Goal: Information Seeking & Learning: Learn about a topic

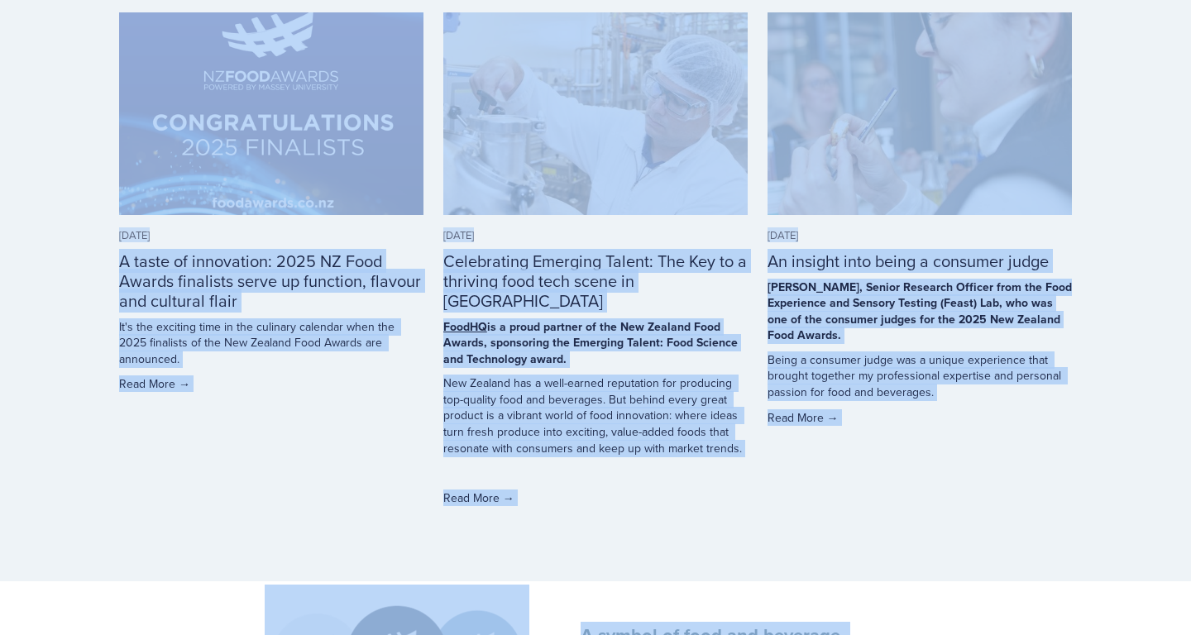
scroll to position [5210, 0]
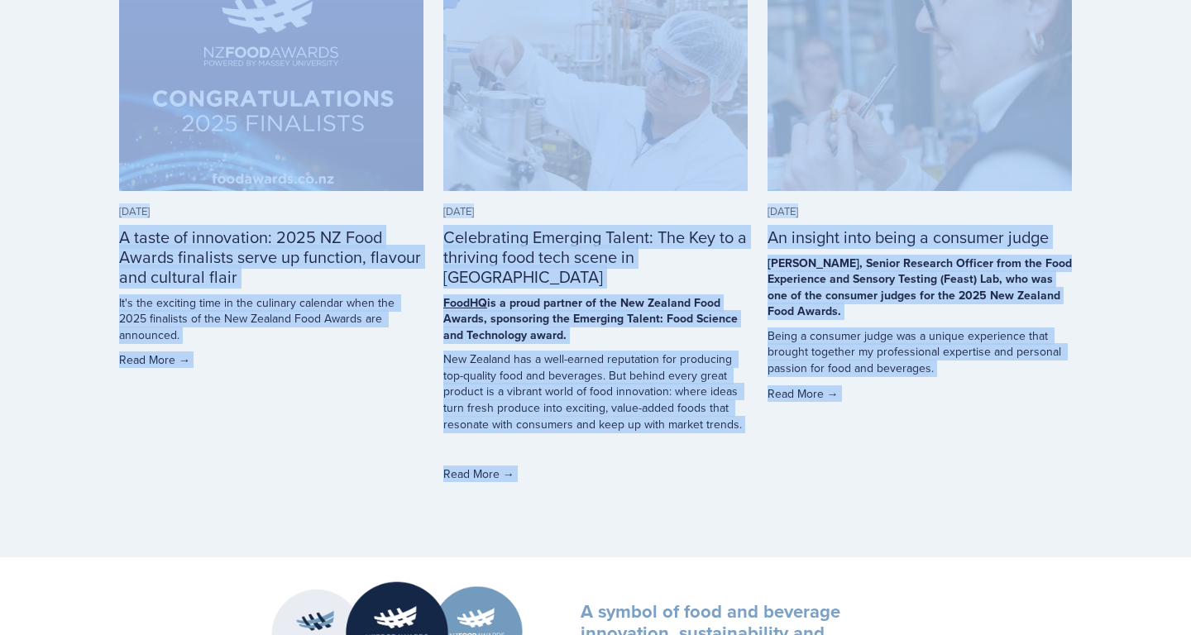
drag, startPoint x: 122, startPoint y: 368, endPoint x: 743, endPoint y: 457, distance: 627.6
copy main "Meet the 2025 New Zealand Food Awards Finalists The wait is over – our 2025 fin…"
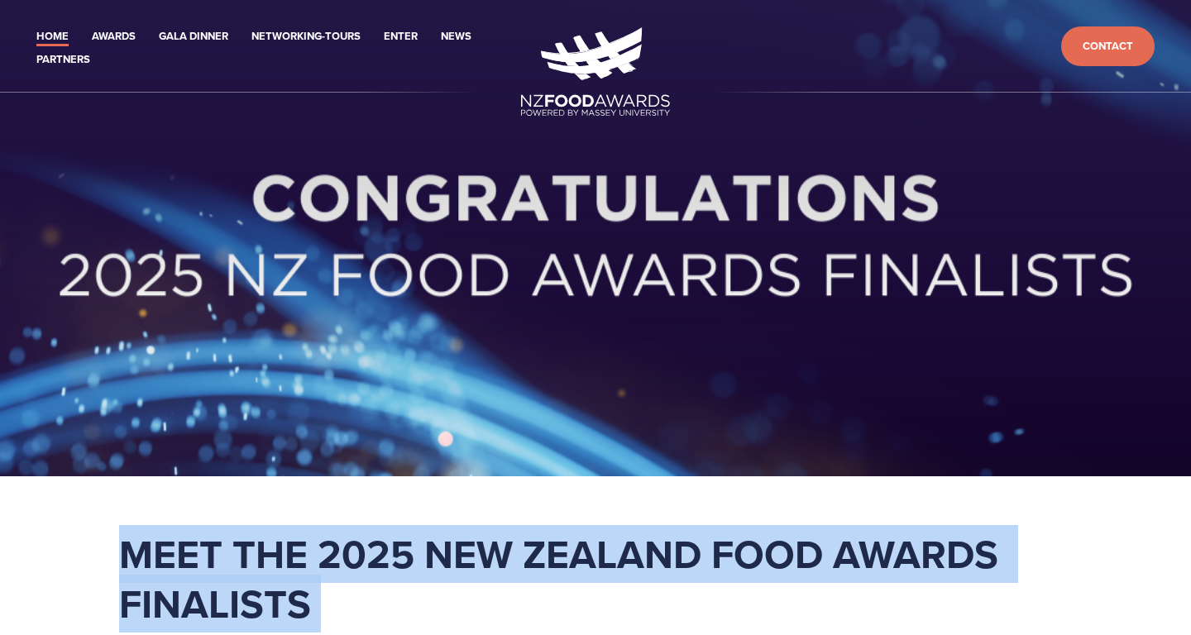
scroll to position [0, 0]
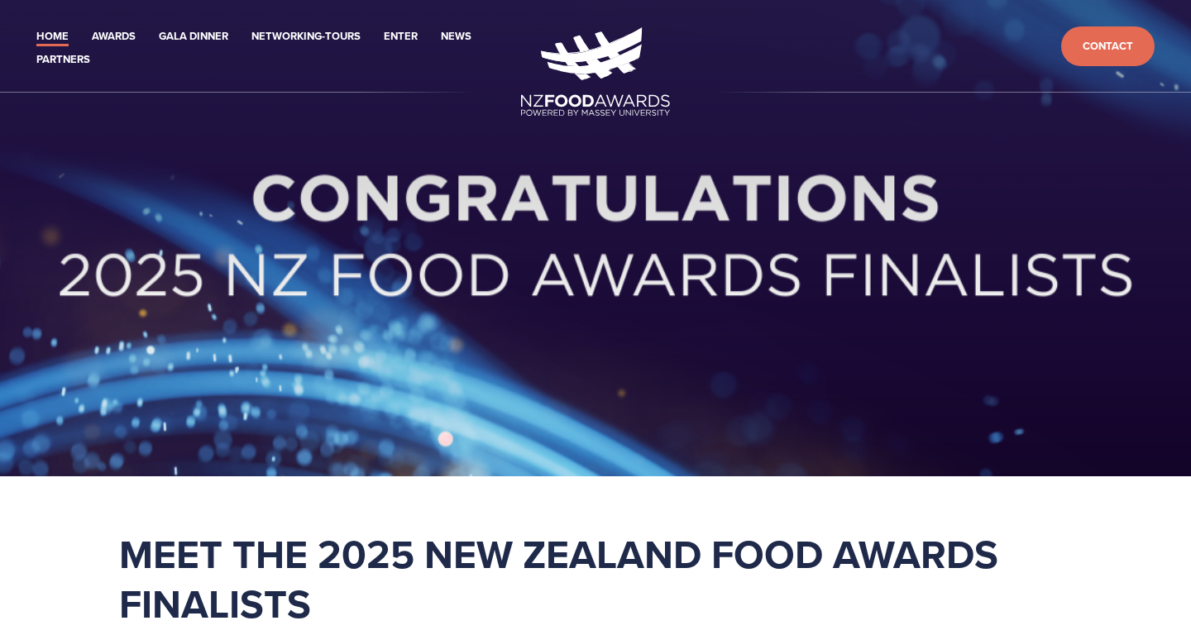
click at [416, 342] on div at bounding box center [595, 265] width 1059 height 212
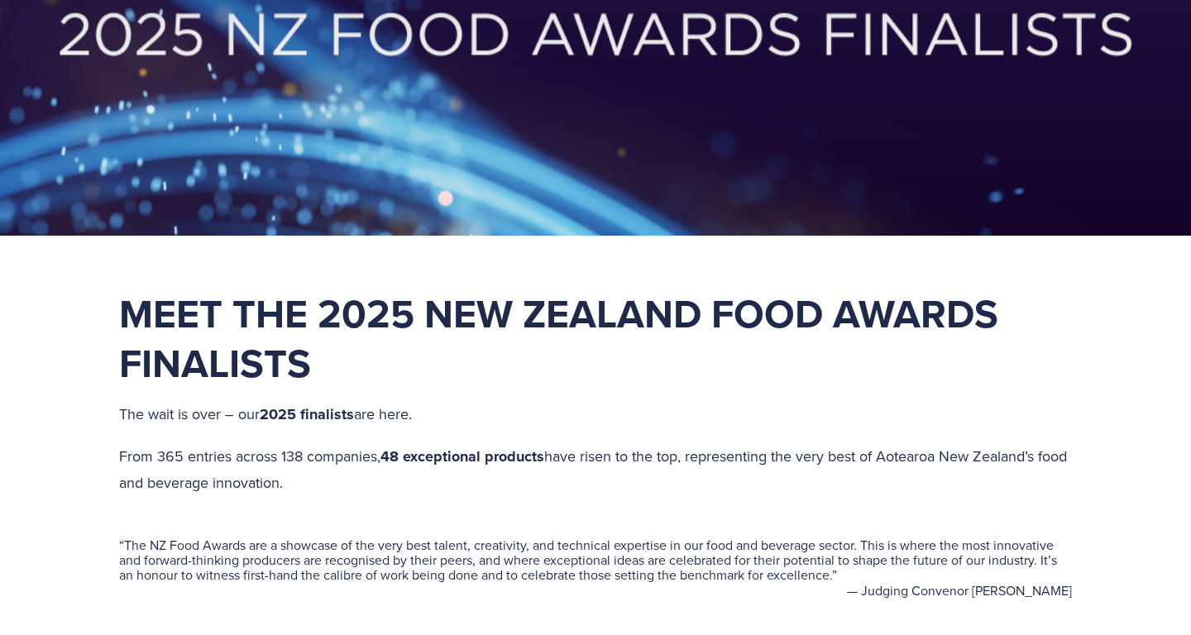
scroll to position [242, 0]
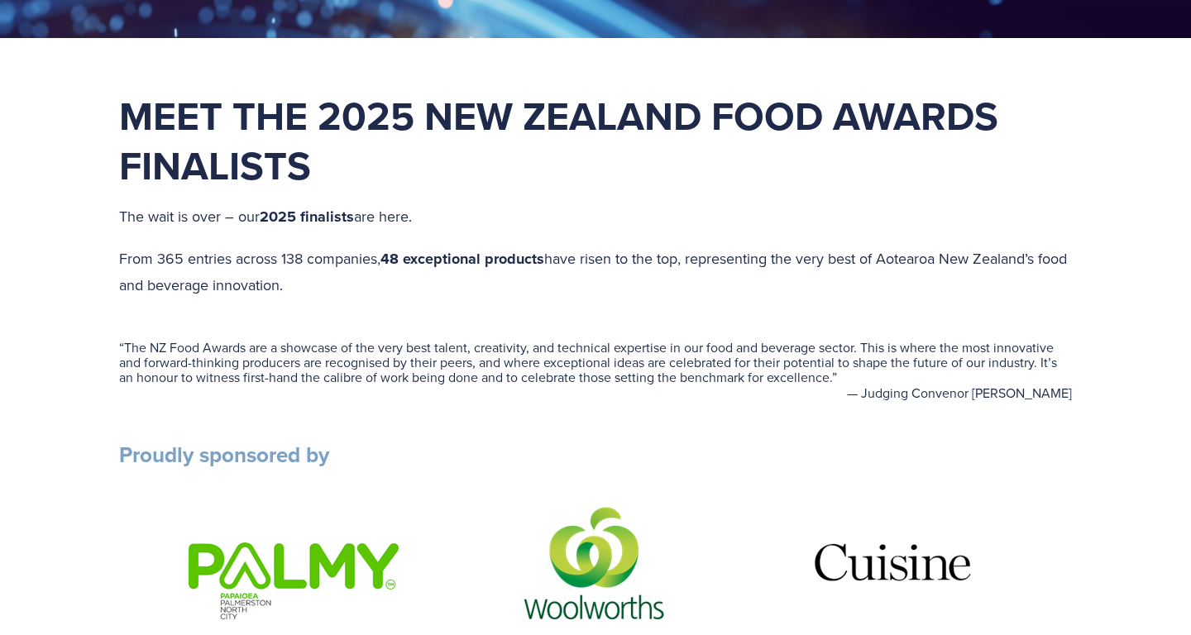
scroll to position [448, 0]
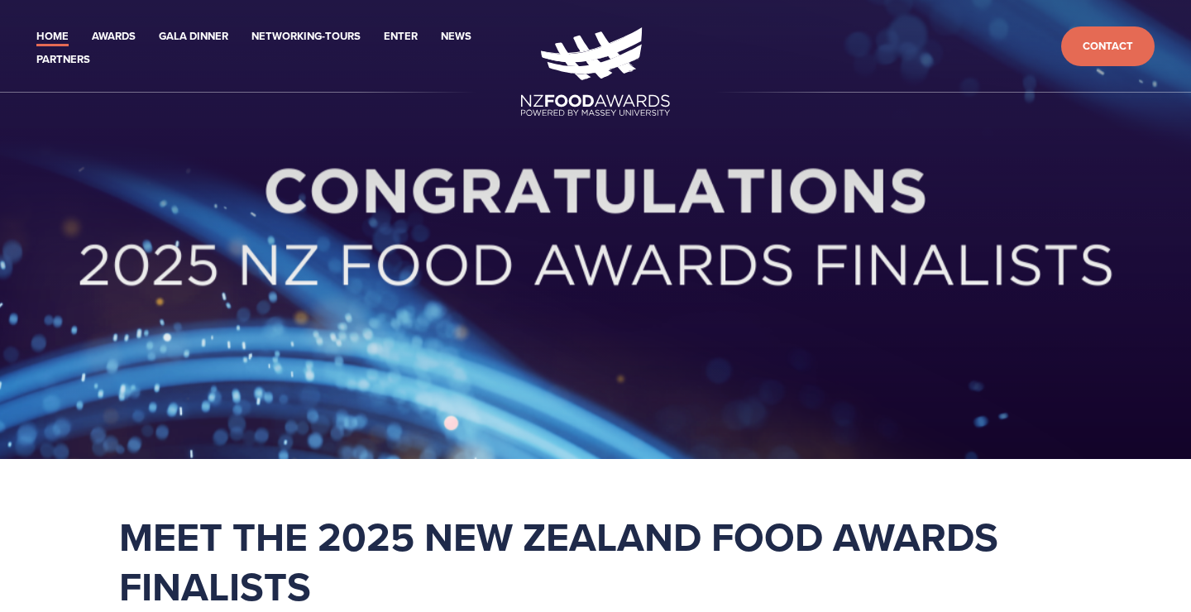
scroll to position [242, 0]
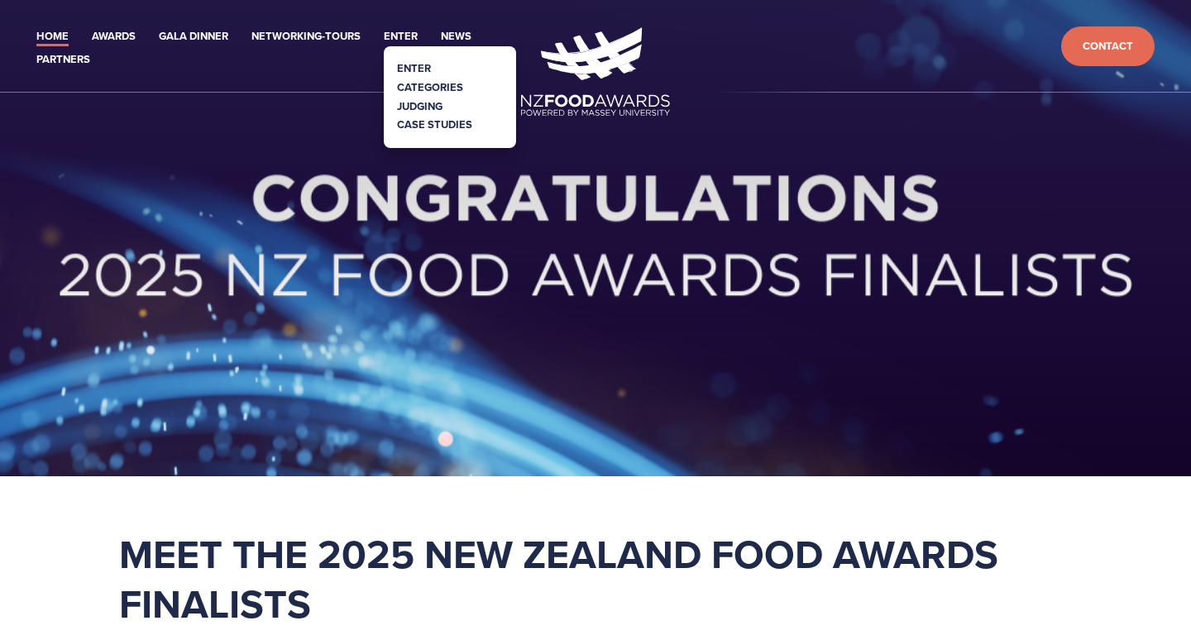
click at [432, 82] on link "Categories" at bounding box center [430, 87] width 66 height 16
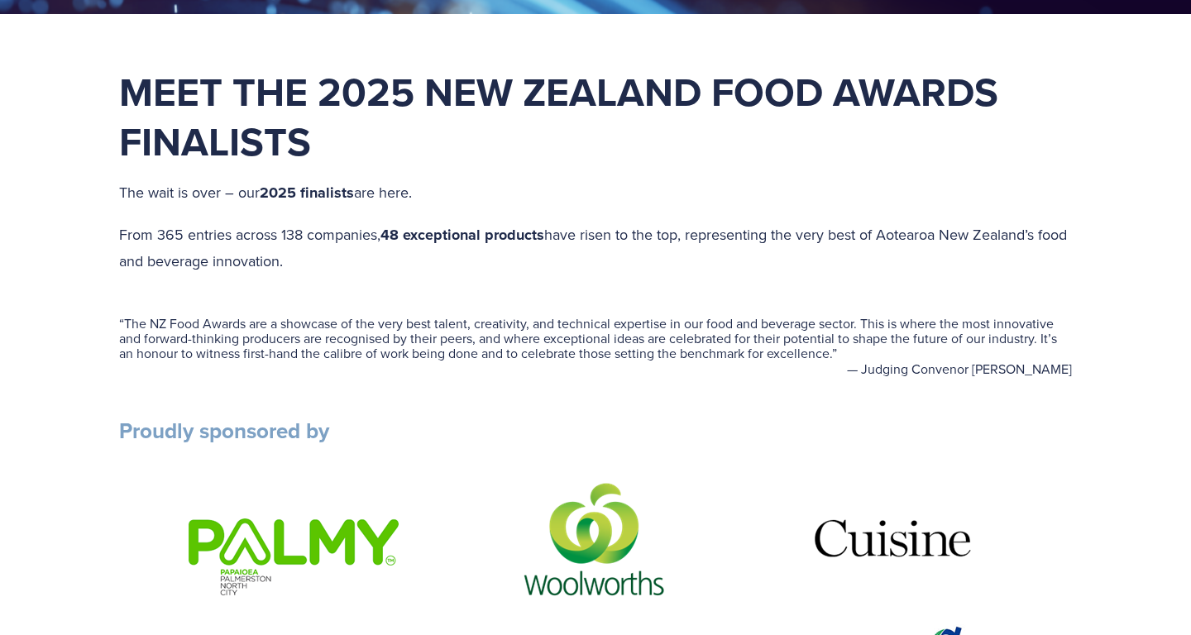
scroll to position [464, 0]
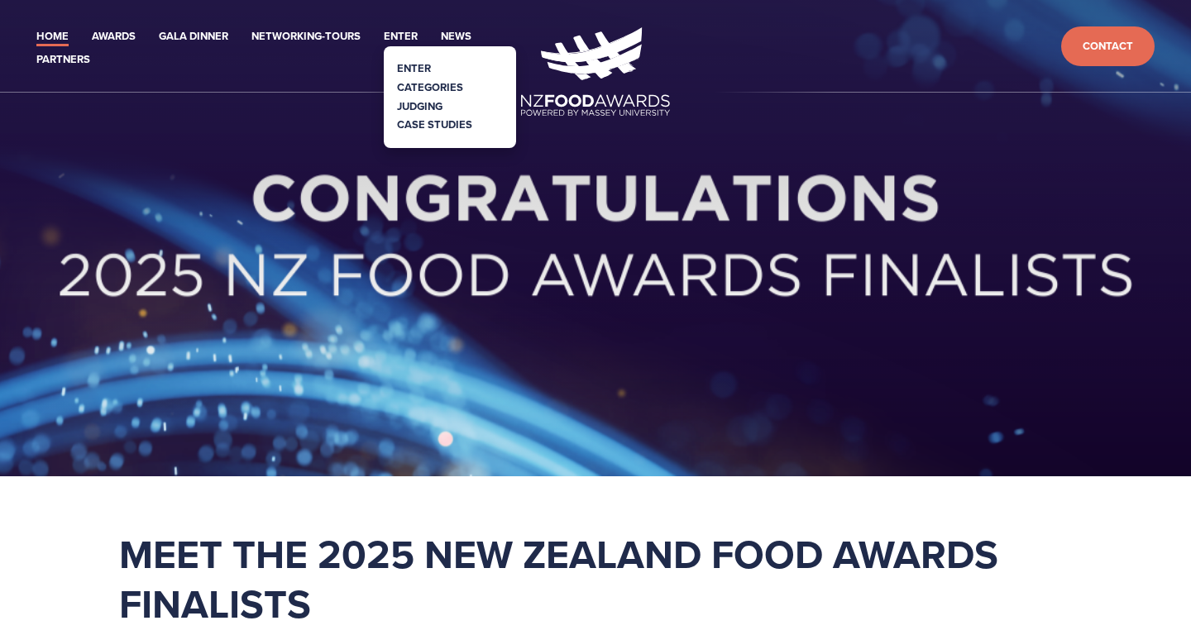
click at [449, 84] on link "Categories" at bounding box center [430, 87] width 66 height 16
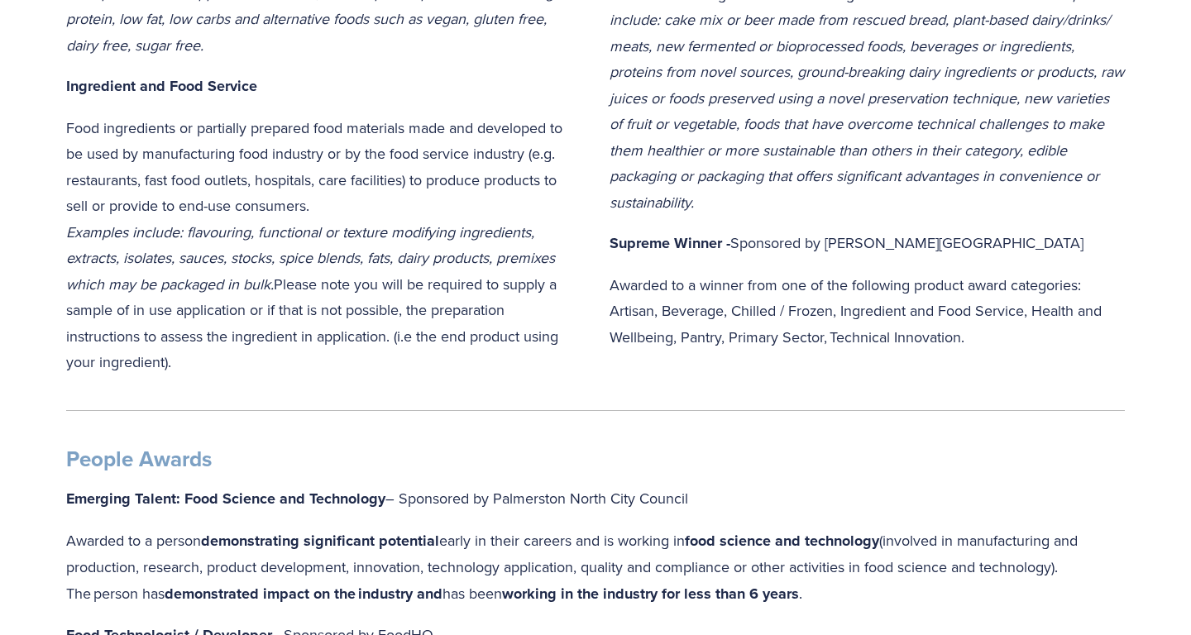
scroll to position [1488, 0]
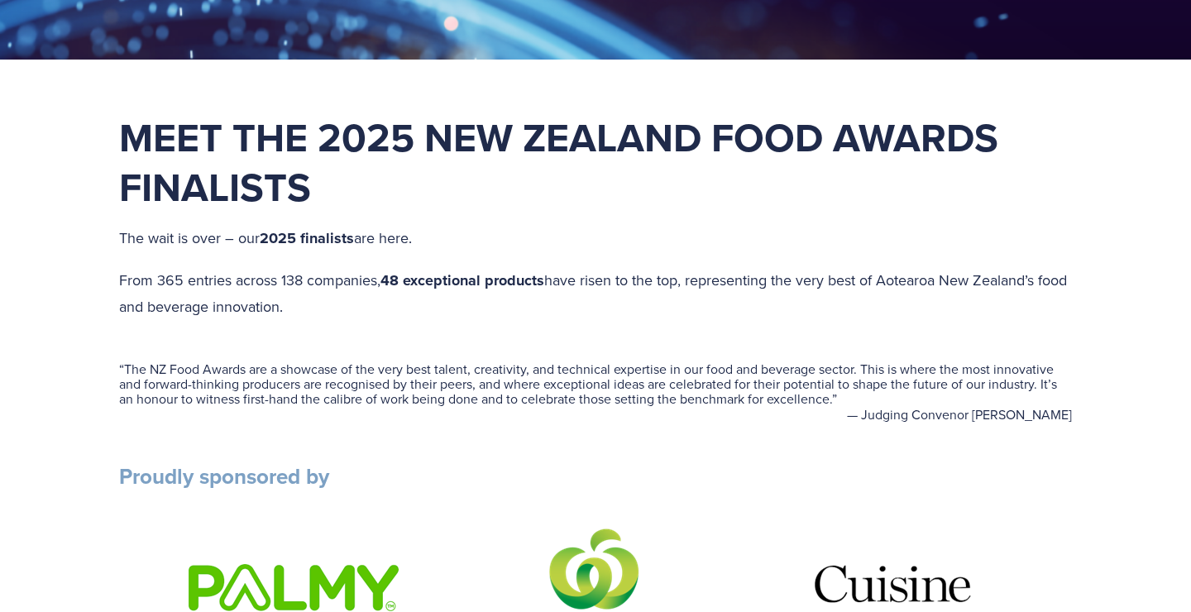
scroll to position [401, 0]
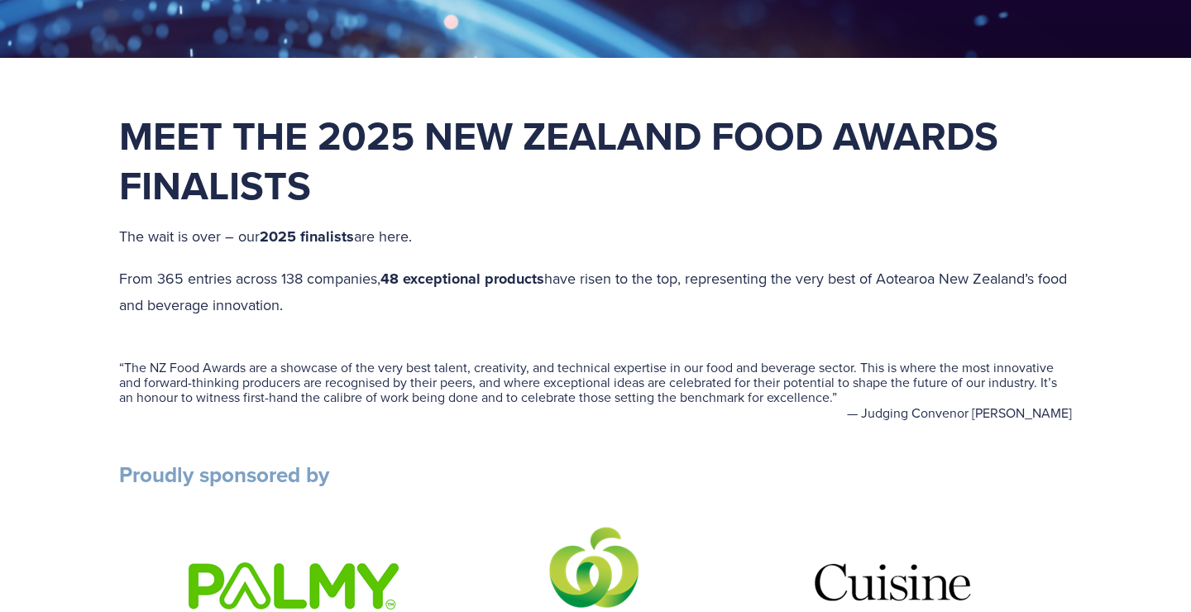
drag, startPoint x: 874, startPoint y: 414, endPoint x: 216, endPoint y: 391, distance: 658.1
copy figure "“ The NZ Food Awards are a showcase of the very best talent, creativity, and te…"
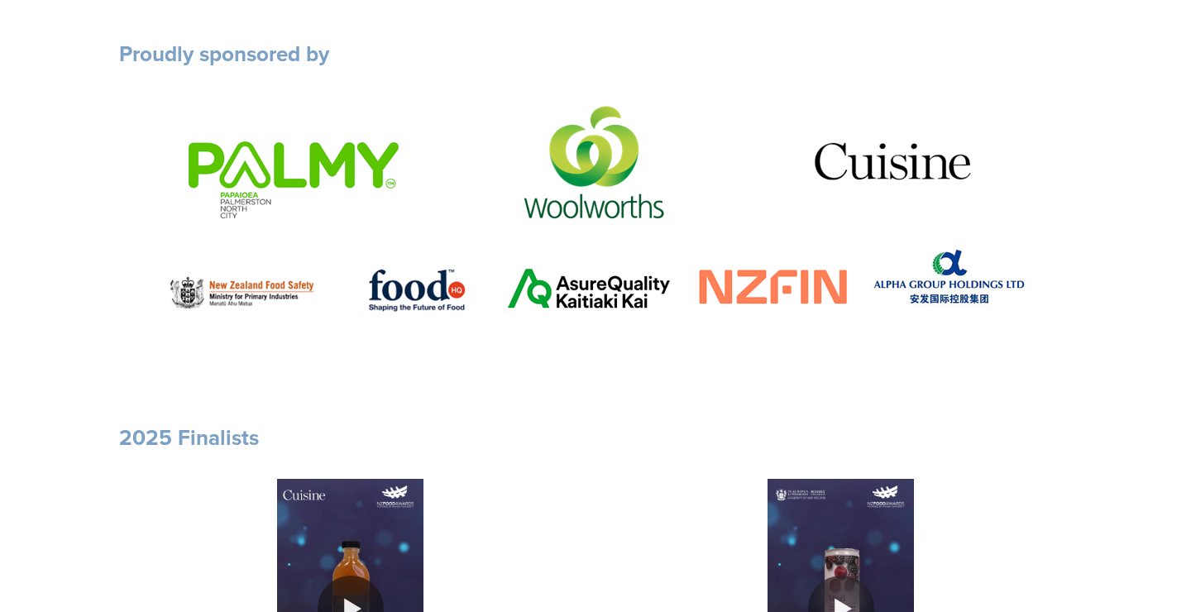
scroll to position [830, 0]
